Goal: Share content: Share content

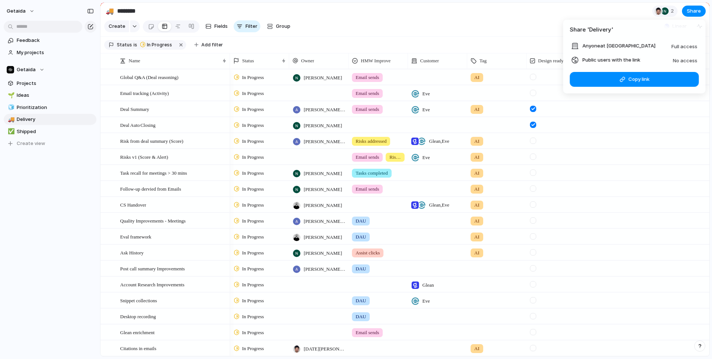
scroll to position [80, 0]
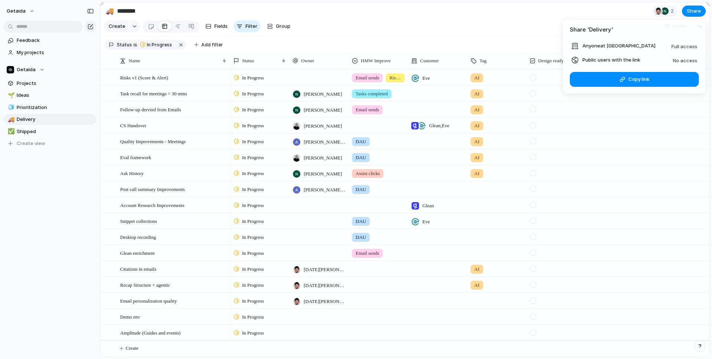
click at [483, 17] on div "Share ' Delivery ' Anyone at Getaida Full access Public users with the link No …" at bounding box center [356, 179] width 712 height 359
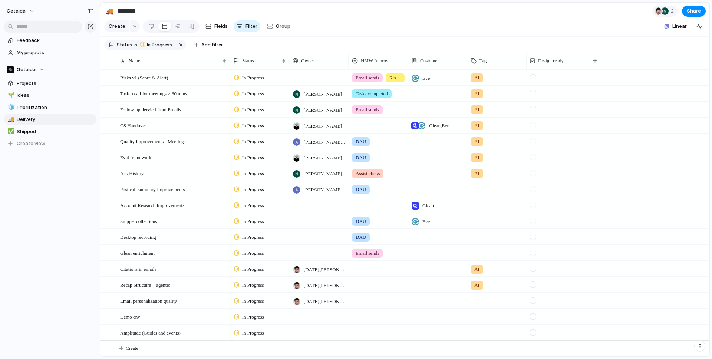
click at [10, 215] on div "getaida Feedback My projects Getaida Projects 🌱 Ideas 🧊 Prioritization 🚚 Delive…" at bounding box center [50, 179] width 100 height 359
drag, startPoint x: 164, startPoint y: 126, endPoint x: 164, endPoint y: 165, distance: 39.3
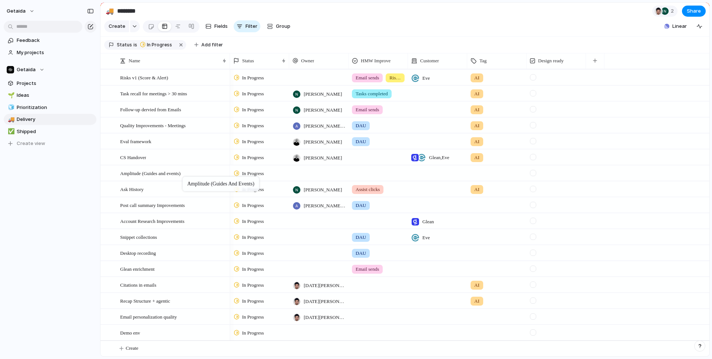
drag, startPoint x: 159, startPoint y: 331, endPoint x: 186, endPoint y: 178, distance: 155.7
click at [320, 174] on div at bounding box center [318, 172] width 59 height 15
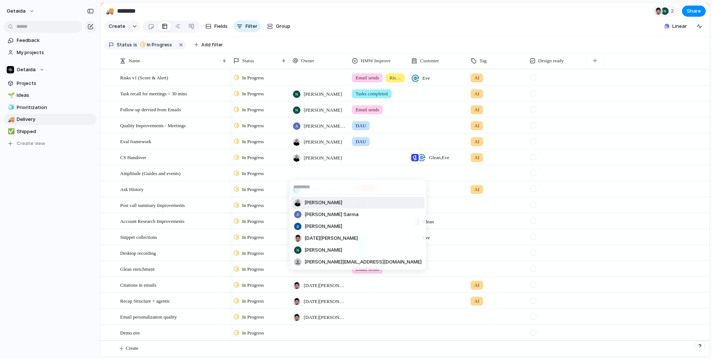
click at [319, 200] on span "[PERSON_NAME]" at bounding box center [324, 202] width 38 height 7
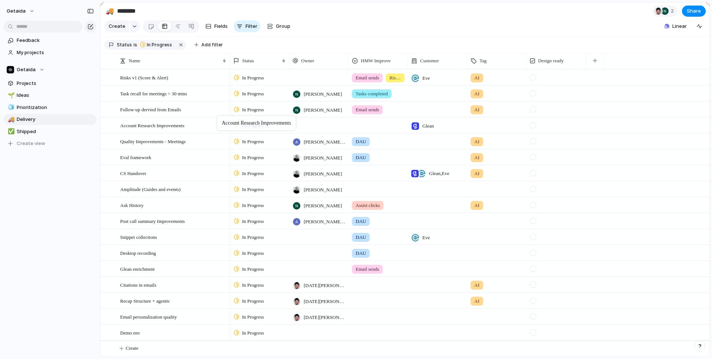
drag, startPoint x: 192, startPoint y: 222, endPoint x: 221, endPoint y: 118, distance: 107.8
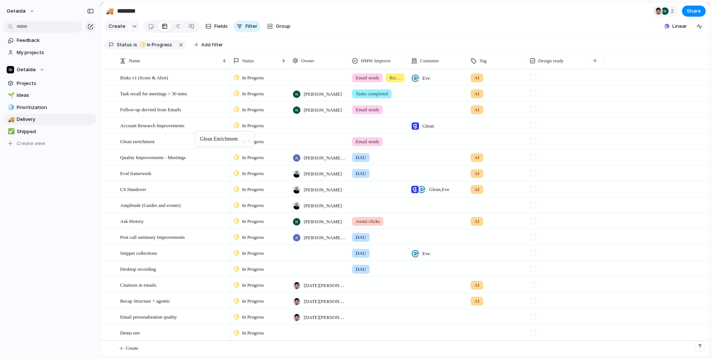
drag, startPoint x: 177, startPoint y: 268, endPoint x: 199, endPoint y: 133, distance: 136.5
click at [174, 140] on div "Glean enrichment" at bounding box center [173, 141] width 107 height 15
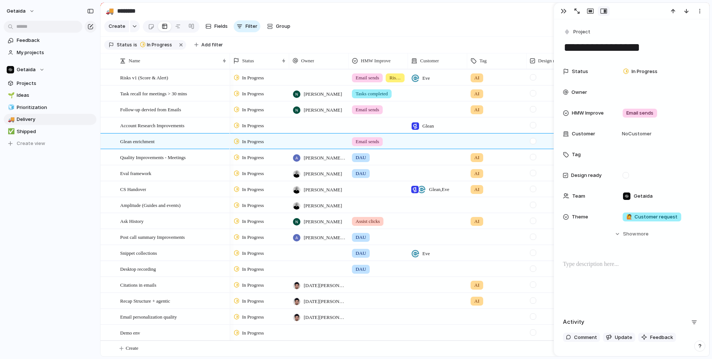
click at [592, 49] on textarea "**********" at bounding box center [631, 48] width 137 height 16
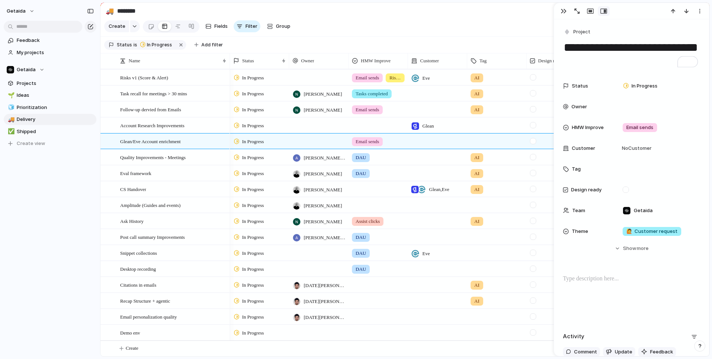
click at [10, 254] on div "getaida Feedback My projects Getaida Projects 🌱 Ideas 🧊 Prioritization 🚚 Delive…" at bounding box center [50, 179] width 100 height 359
click at [163, 315] on span "Email personalization quality" at bounding box center [148, 316] width 57 height 9
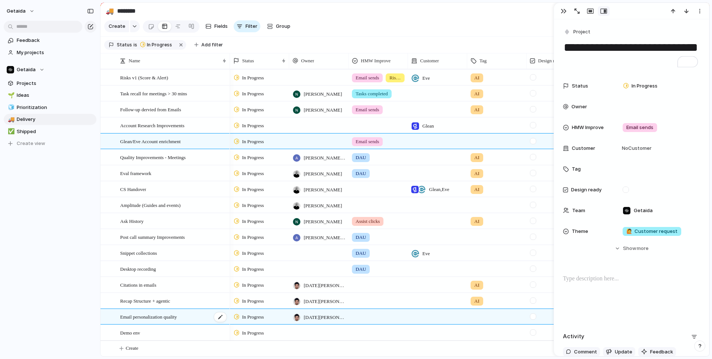
type textarea "**********"
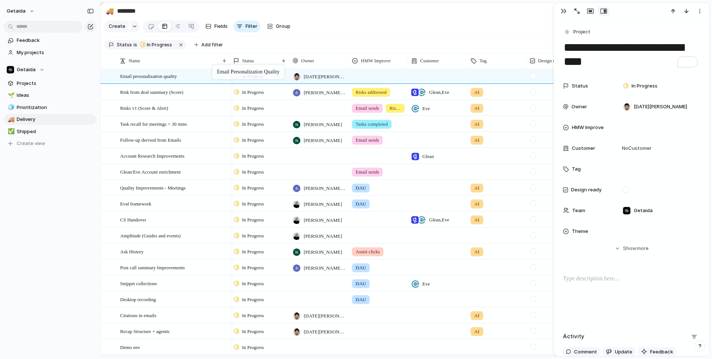
scroll to position [50, 0]
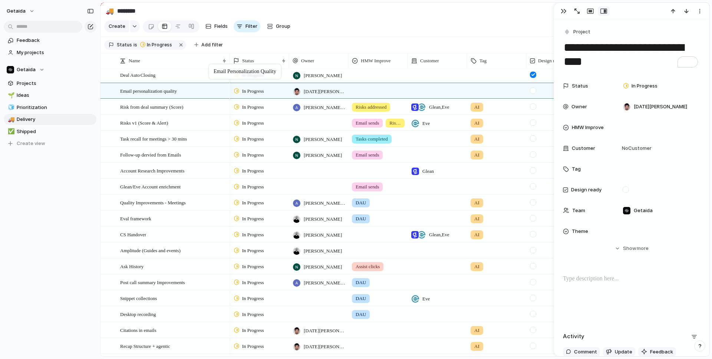
drag, startPoint x: 157, startPoint y: 317, endPoint x: 213, endPoint y: 66, distance: 256.5
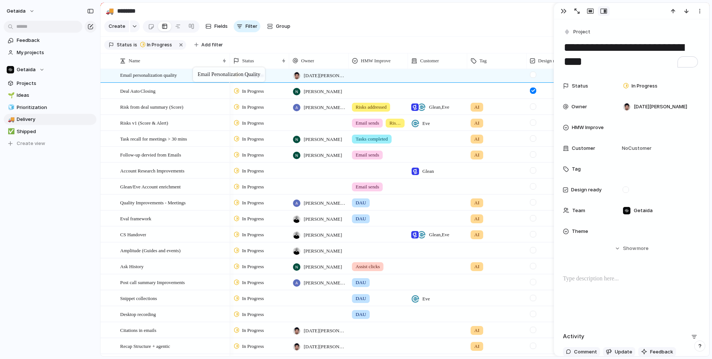
scroll to position [35, 0]
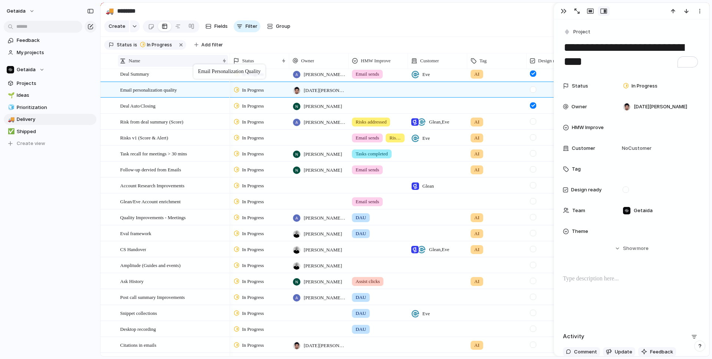
drag, startPoint x: 196, startPoint y: 92, endPoint x: 197, endPoint y: 66, distance: 25.6
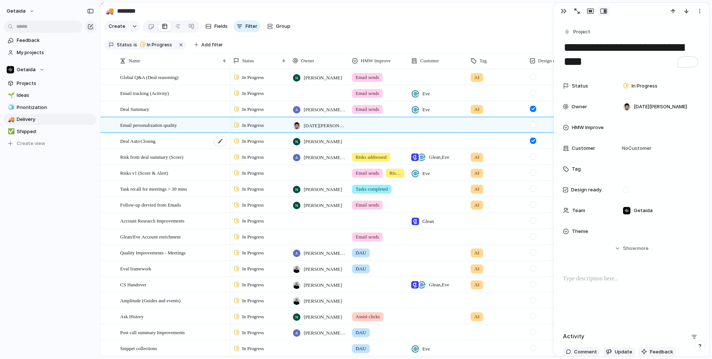
scroll to position [0, 0]
click at [565, 11] on div "button" at bounding box center [564, 11] width 6 height 6
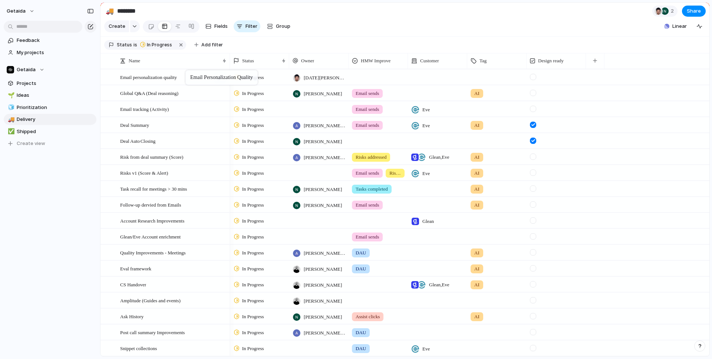
drag, startPoint x: 184, startPoint y: 125, endPoint x: 189, endPoint y: 73, distance: 52.6
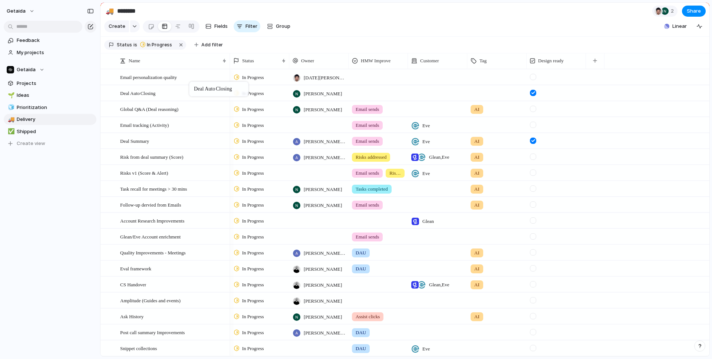
drag, startPoint x: 173, startPoint y: 144, endPoint x: 193, endPoint y: 83, distance: 63.2
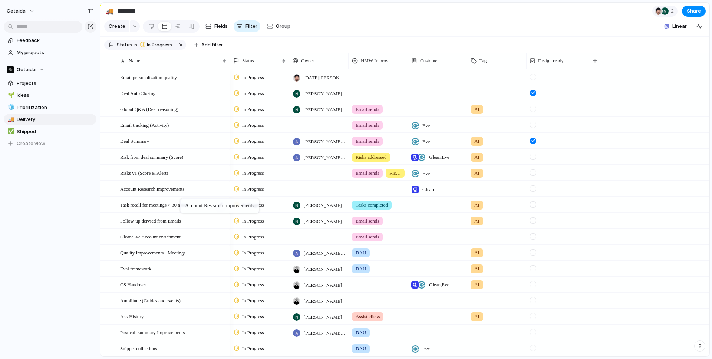
drag, startPoint x: 179, startPoint y: 220, endPoint x: 184, endPoint y: 200, distance: 21.3
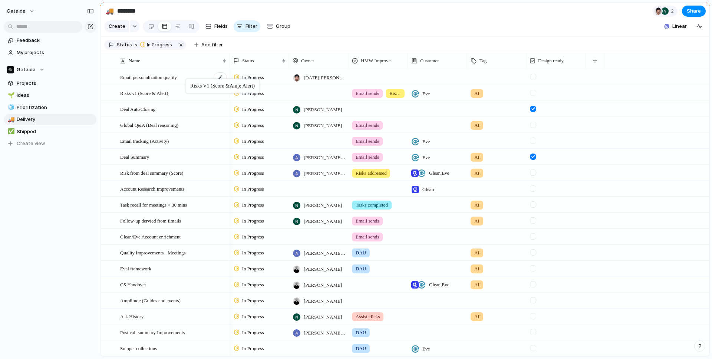
drag, startPoint x: 171, startPoint y: 173, endPoint x: 188, endPoint y: 81, distance: 93.6
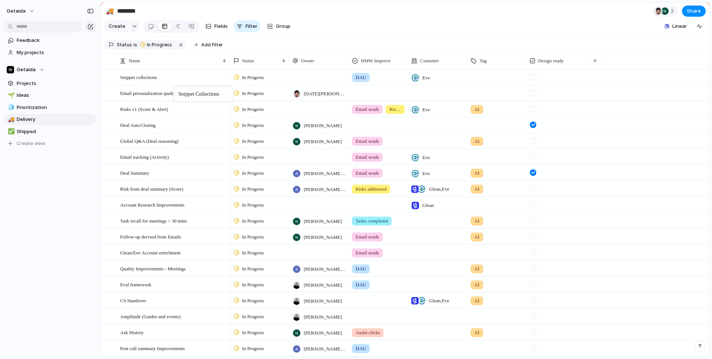
drag, startPoint x: 148, startPoint y: 297, endPoint x: 177, endPoint y: 88, distance: 211.3
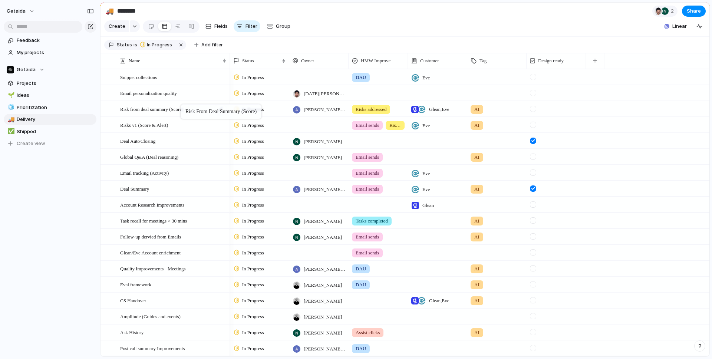
drag, startPoint x: 167, startPoint y: 191, endPoint x: 184, endPoint y: 106, distance: 85.9
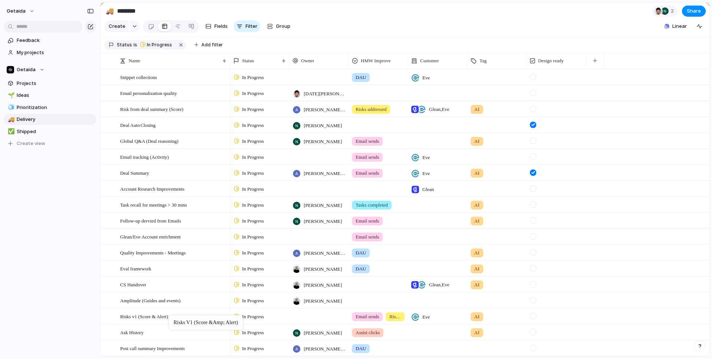
drag, startPoint x: 177, startPoint y: 124, endPoint x: 173, endPoint y: 317, distance: 192.6
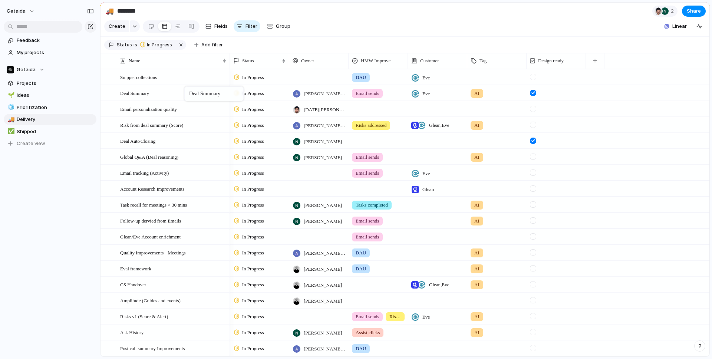
drag, startPoint x: 159, startPoint y: 176, endPoint x: 188, endPoint y: 88, distance: 92.7
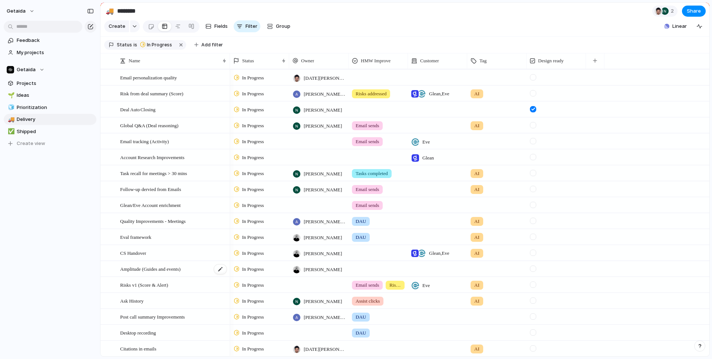
scroll to position [36, 0]
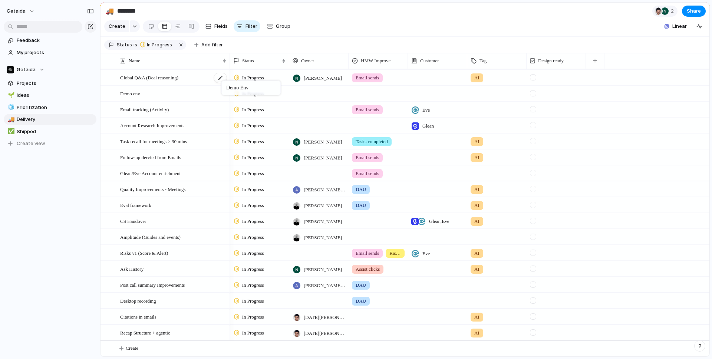
drag, startPoint x: 180, startPoint y: 331, endPoint x: 225, endPoint y: 84, distance: 251.2
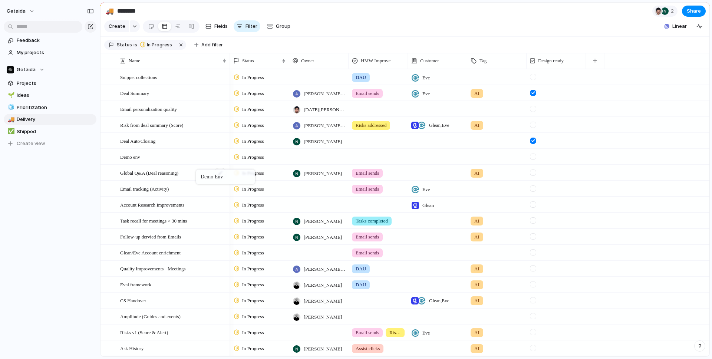
drag, startPoint x: 183, startPoint y: 175, endPoint x: 200, endPoint y: 171, distance: 17.3
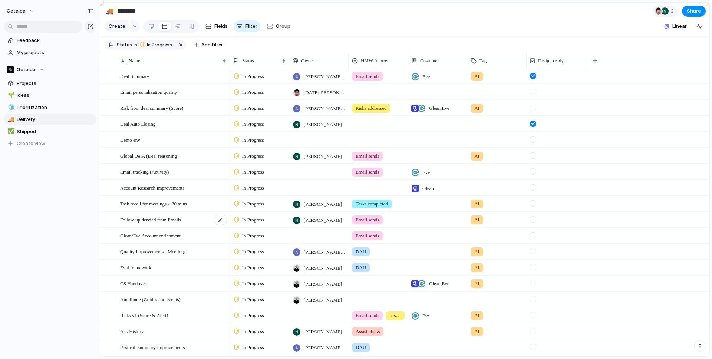
scroll to position [17, 0]
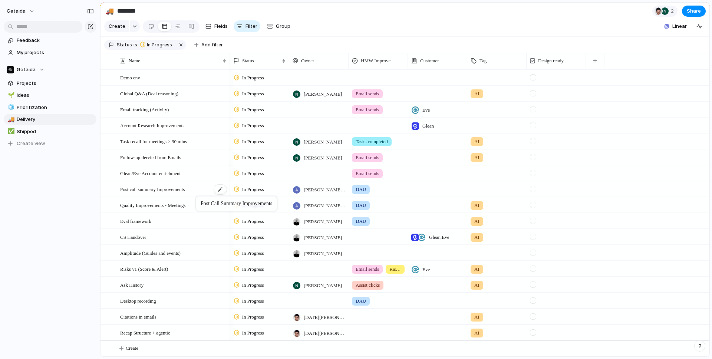
drag, startPoint x: 163, startPoint y: 283, endPoint x: 199, endPoint y: 196, distance: 93.8
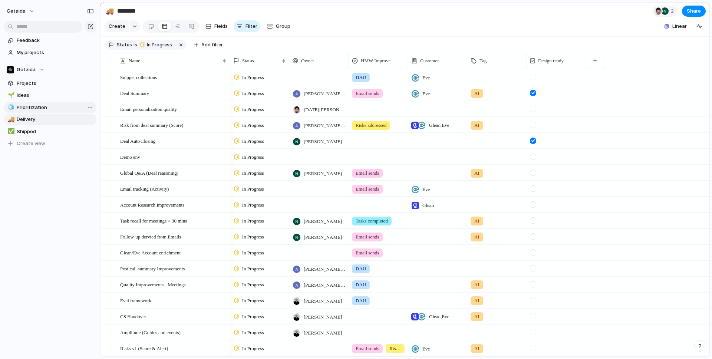
click at [44, 109] on span "Prioritization" at bounding box center [55, 107] width 77 height 7
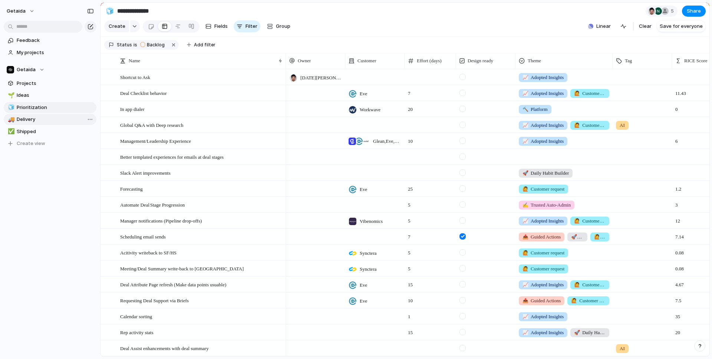
click at [27, 117] on span "Delivery" at bounding box center [55, 119] width 77 height 7
type input "********"
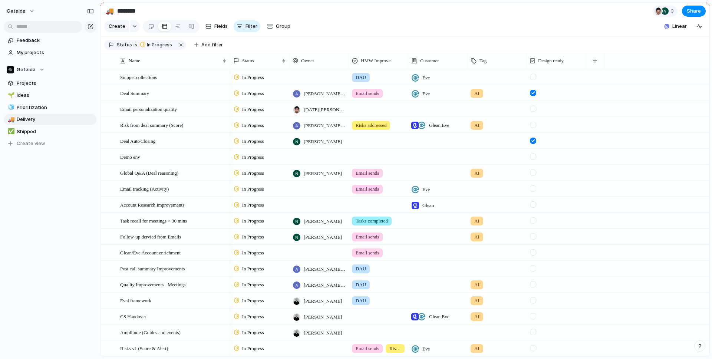
click at [127, 45] on span "Status" at bounding box center [124, 45] width 15 height 7
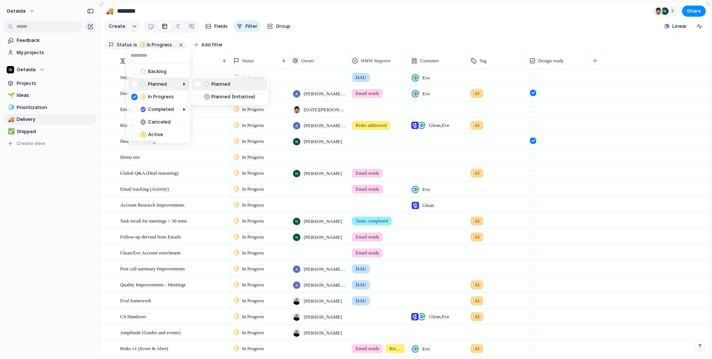
click at [133, 85] on div at bounding box center [161, 90] width 57 height 29
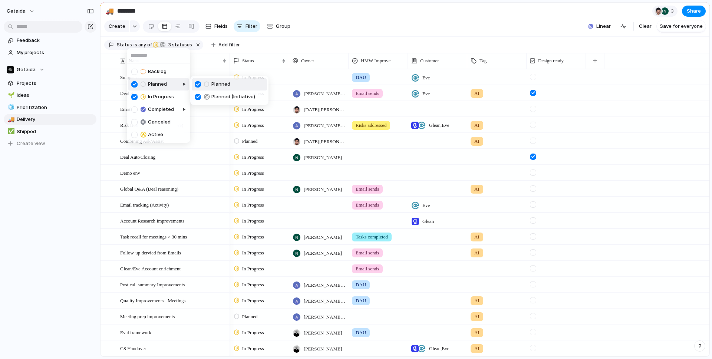
click at [71, 209] on div "Backlog Planned In Progress Completed Canceled Active" at bounding box center [356, 179] width 712 height 359
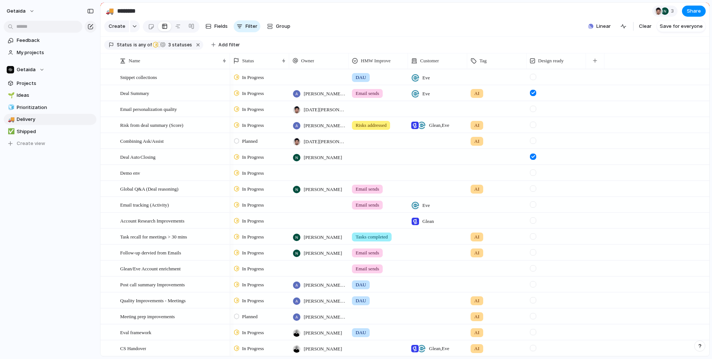
click at [245, 142] on span "Planned" at bounding box center [250, 141] width 16 height 7
click at [249, 199] on span "In Progress" at bounding box center [255, 197] width 26 height 7
click at [249, 140] on span "In Progress" at bounding box center [253, 141] width 22 height 7
click at [250, 187] on span "Planned" at bounding box center [251, 184] width 19 height 7
click at [253, 221] on span "In Progress" at bounding box center [253, 220] width 22 height 7
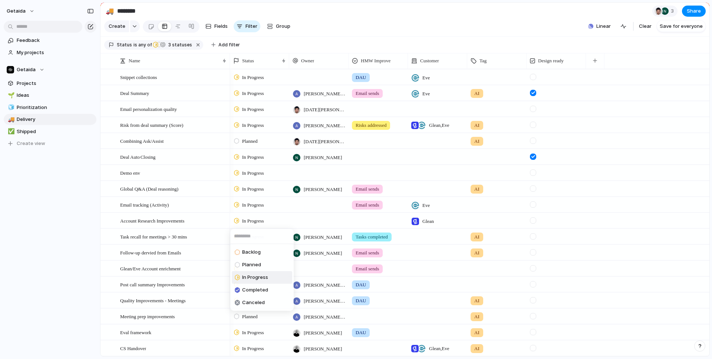
click at [86, 236] on div "Backlog Planned In Progress Completed Canceled" at bounding box center [356, 179] width 712 height 359
click at [258, 238] on span "In Progress" at bounding box center [253, 236] width 22 height 7
click at [258, 280] on span "Planned" at bounding box center [251, 280] width 19 height 7
click at [260, 250] on span "In Progress" at bounding box center [253, 252] width 22 height 7
click at [67, 260] on div "Backlog Planned In Progress Completed Canceled" at bounding box center [356, 179] width 712 height 359
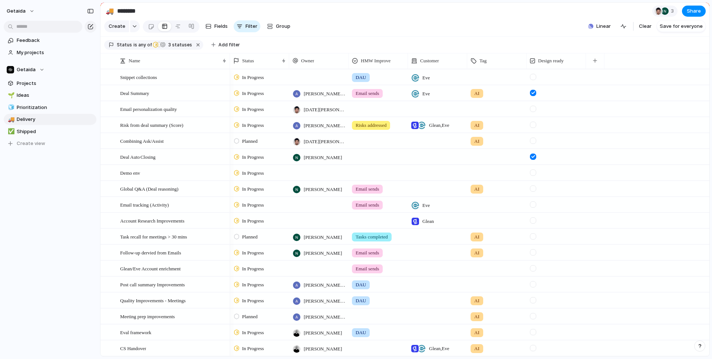
click at [260, 270] on span "In Progress" at bounding box center [253, 268] width 22 height 7
click at [86, 273] on div "Backlog Planned In Progress Completed Canceled" at bounding box center [356, 179] width 712 height 359
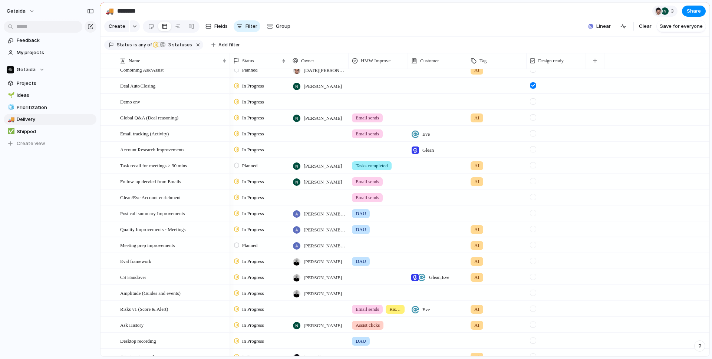
click at [261, 232] on span "In Progress" at bounding box center [253, 229] width 22 height 7
click at [258, 274] on span "Planned" at bounding box center [251, 273] width 19 height 7
click at [257, 263] on span "In Progress" at bounding box center [253, 261] width 22 height 7
click at [257, 308] on span "Planned" at bounding box center [251, 305] width 19 height 7
click at [256, 278] on span "In Progress" at bounding box center [253, 277] width 22 height 7
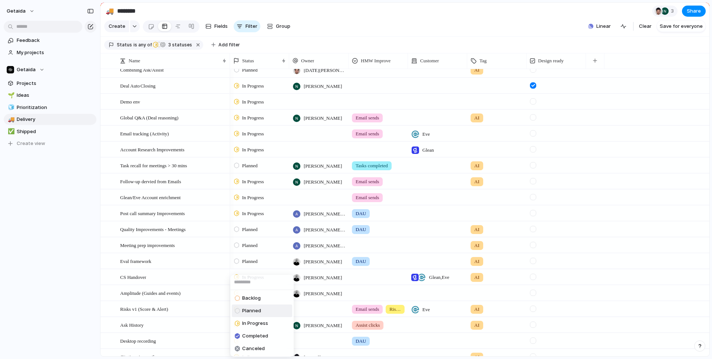
click at [259, 311] on span "Planned" at bounding box center [251, 310] width 19 height 7
click at [258, 292] on span "In Progress" at bounding box center [253, 293] width 22 height 7
click at [258, 310] on span "Planned" at bounding box center [251, 310] width 19 height 7
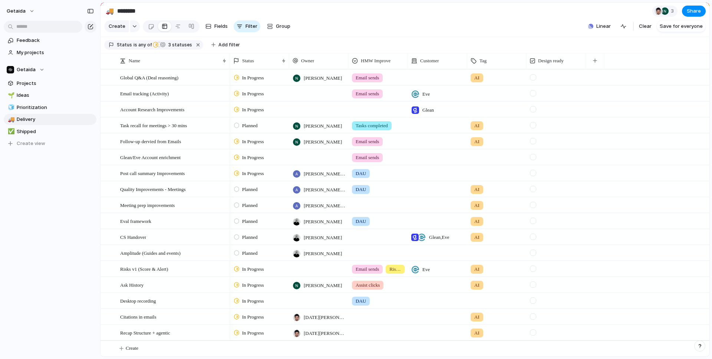
click at [255, 270] on span "In Progress" at bounding box center [253, 269] width 22 height 7
click at [253, 312] on span "Planned" at bounding box center [251, 310] width 19 height 7
click at [256, 270] on span "Planned" at bounding box center [250, 269] width 16 height 7
click at [250, 322] on span "In Progress" at bounding box center [255, 323] width 26 height 7
click at [252, 285] on span "In Progress" at bounding box center [253, 285] width 22 height 7
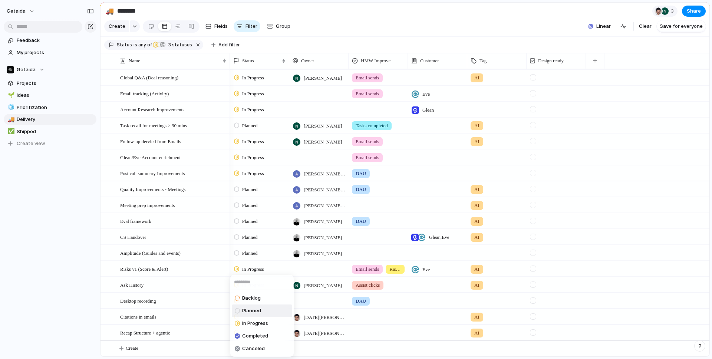
click at [250, 313] on span "Planned" at bounding box center [251, 310] width 19 height 7
click at [253, 300] on span "In Progress" at bounding box center [253, 301] width 22 height 7
click at [66, 284] on div "Backlog Planned In Progress Completed Canceled" at bounding box center [356, 179] width 712 height 359
click at [259, 331] on span "In Progress" at bounding box center [253, 332] width 22 height 7
click at [257, 310] on span "Planned" at bounding box center [251, 310] width 19 height 7
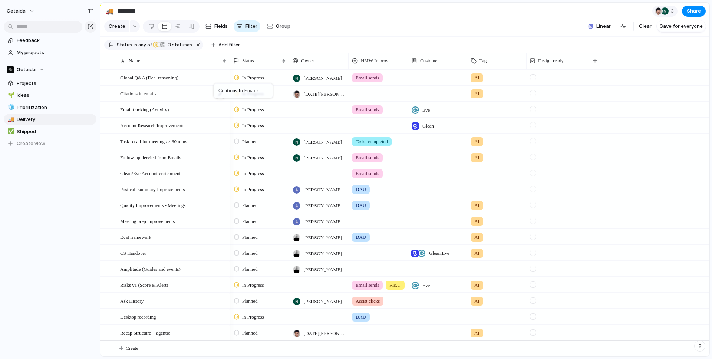
drag, startPoint x: 186, startPoint y: 317, endPoint x: 217, endPoint y: 86, distance: 233.7
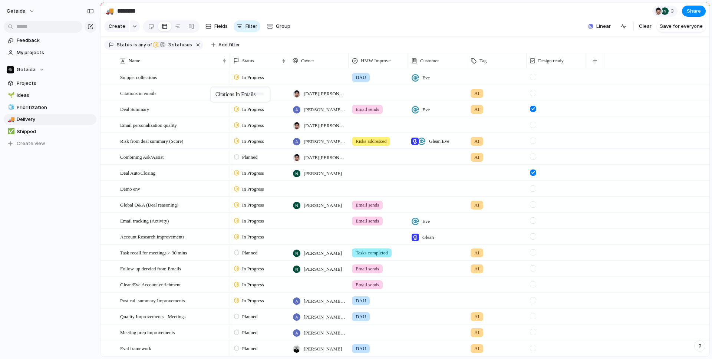
drag, startPoint x: 182, startPoint y: 208, endPoint x: 214, endPoint y: 89, distance: 122.6
click at [691, 14] on button "Share" at bounding box center [694, 11] width 24 height 11
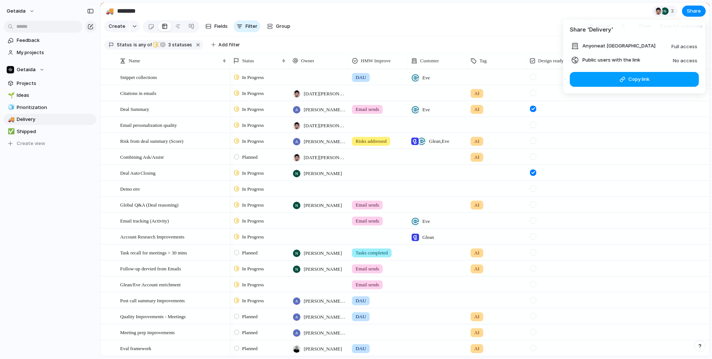
click at [662, 79] on button "Copy link" at bounding box center [634, 79] width 129 height 15
